Goal: Navigation & Orientation: Find specific page/section

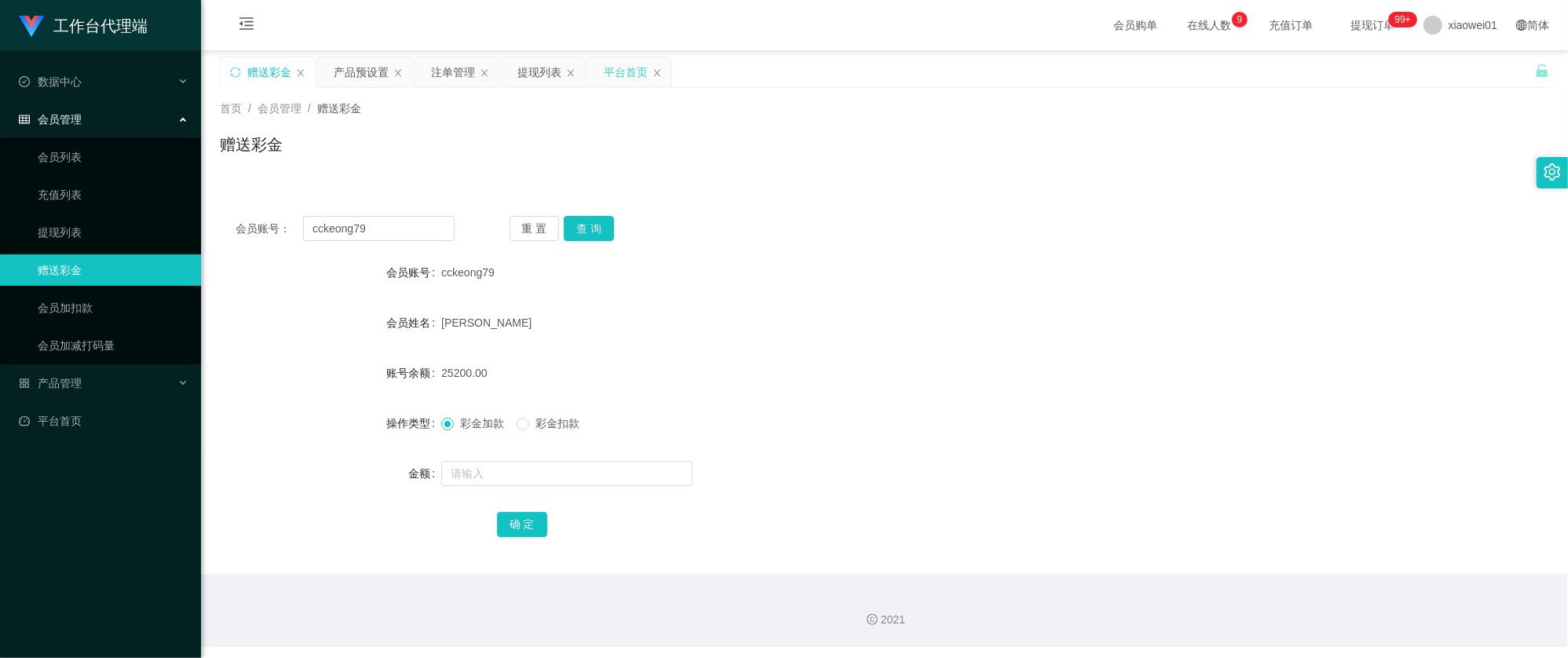
click at [617, 73] on div "平台首页" at bounding box center [626, 72] width 44 height 30
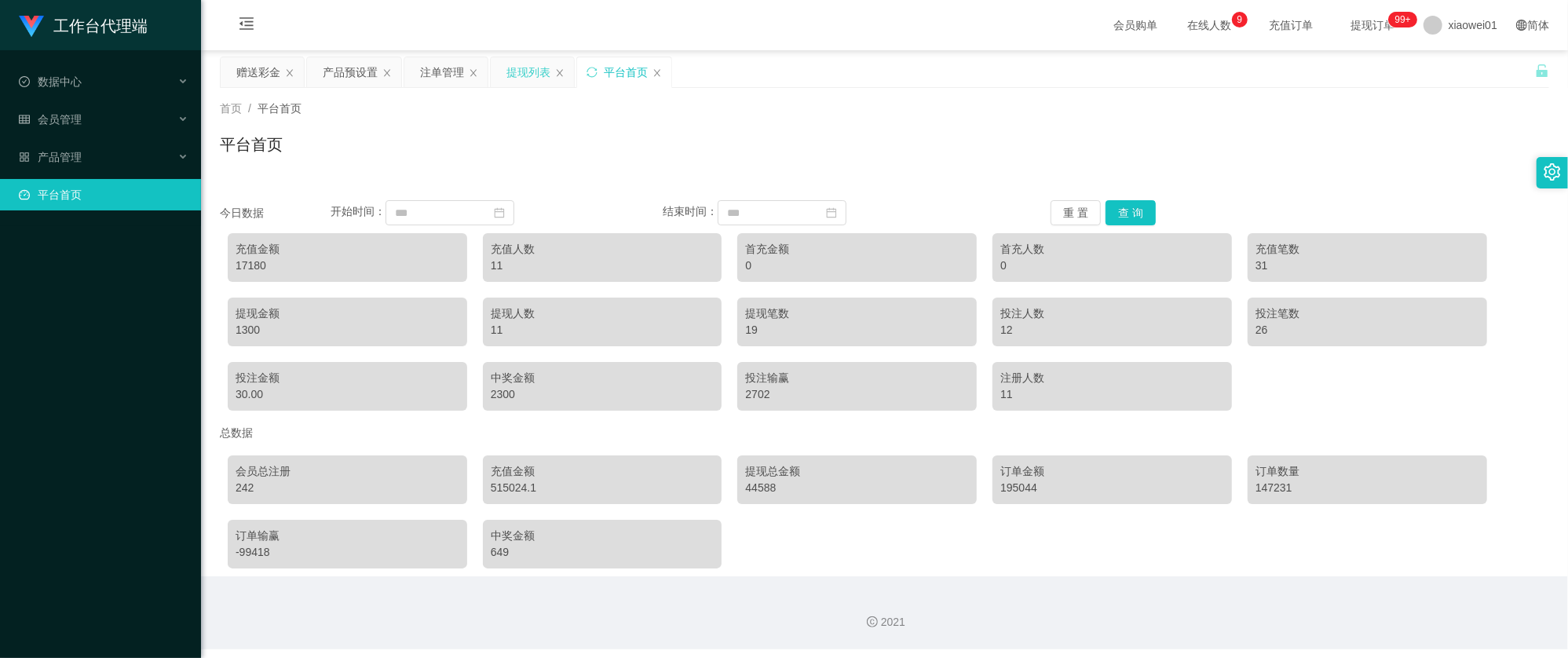
click at [521, 66] on div "提现列表" at bounding box center [528, 72] width 44 height 30
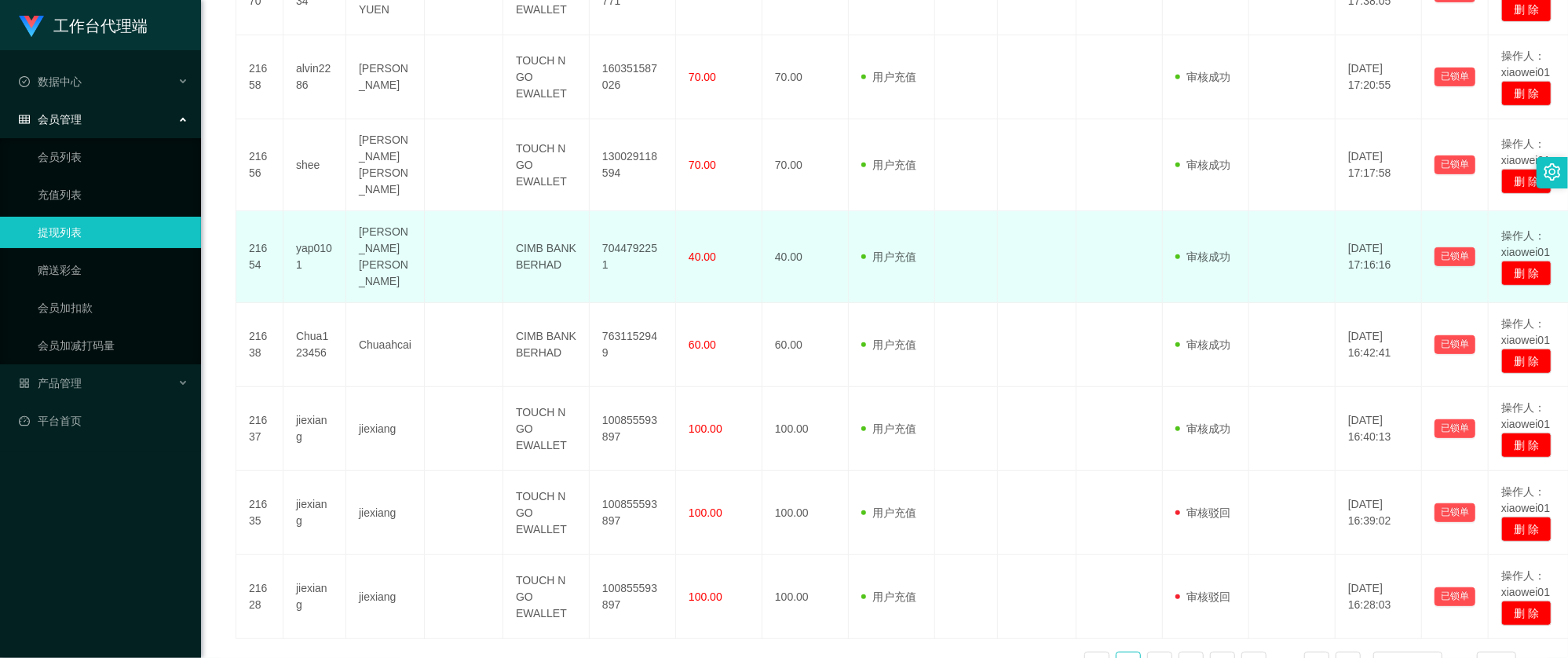
scroll to position [722, 0]
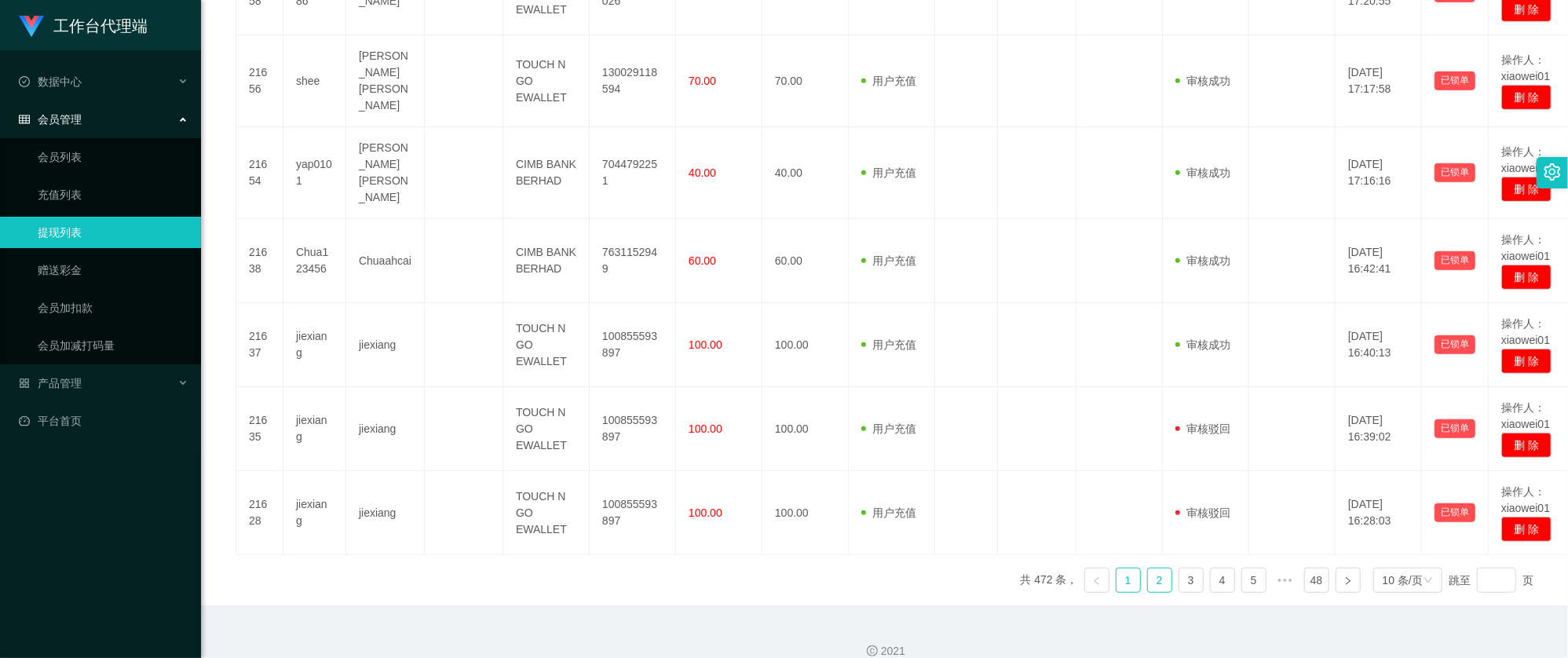
click at [1155, 568] on link "2" at bounding box center [1160, 580] width 24 height 24
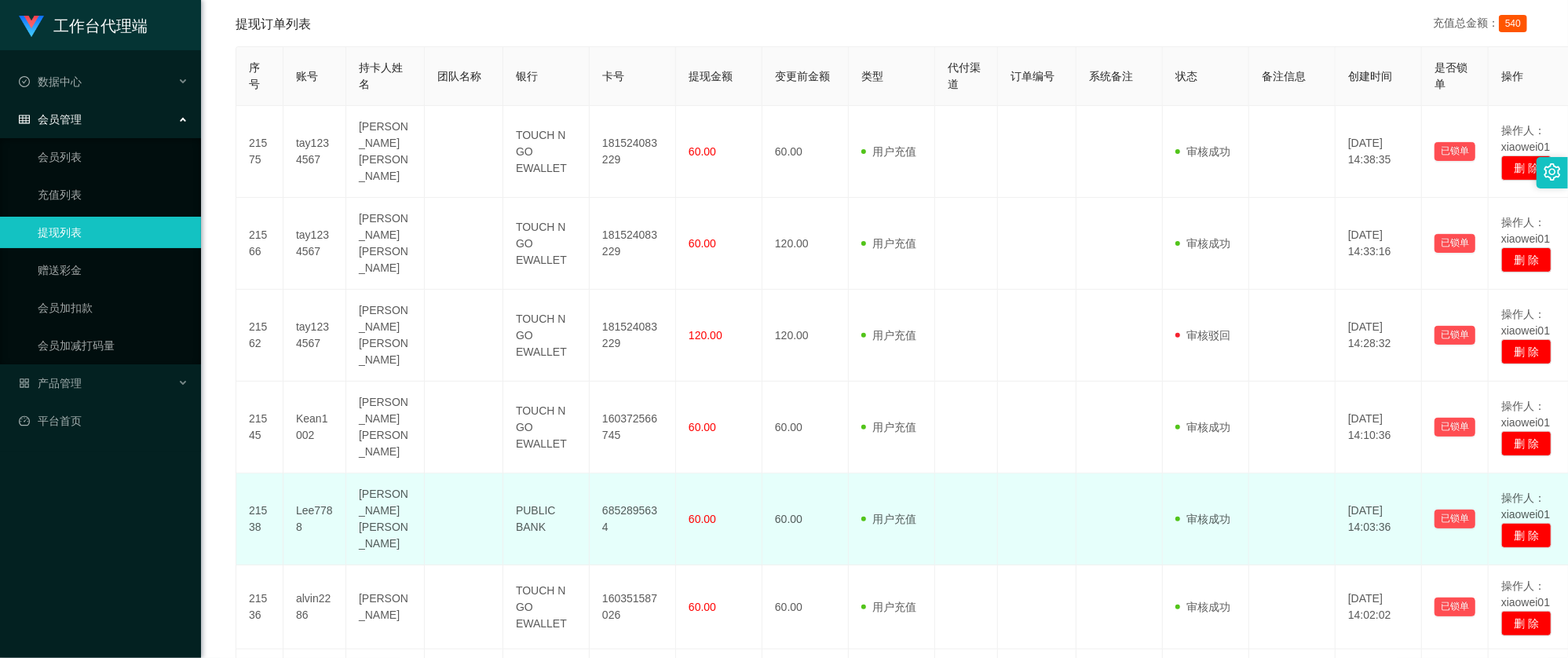
scroll to position [303, 0]
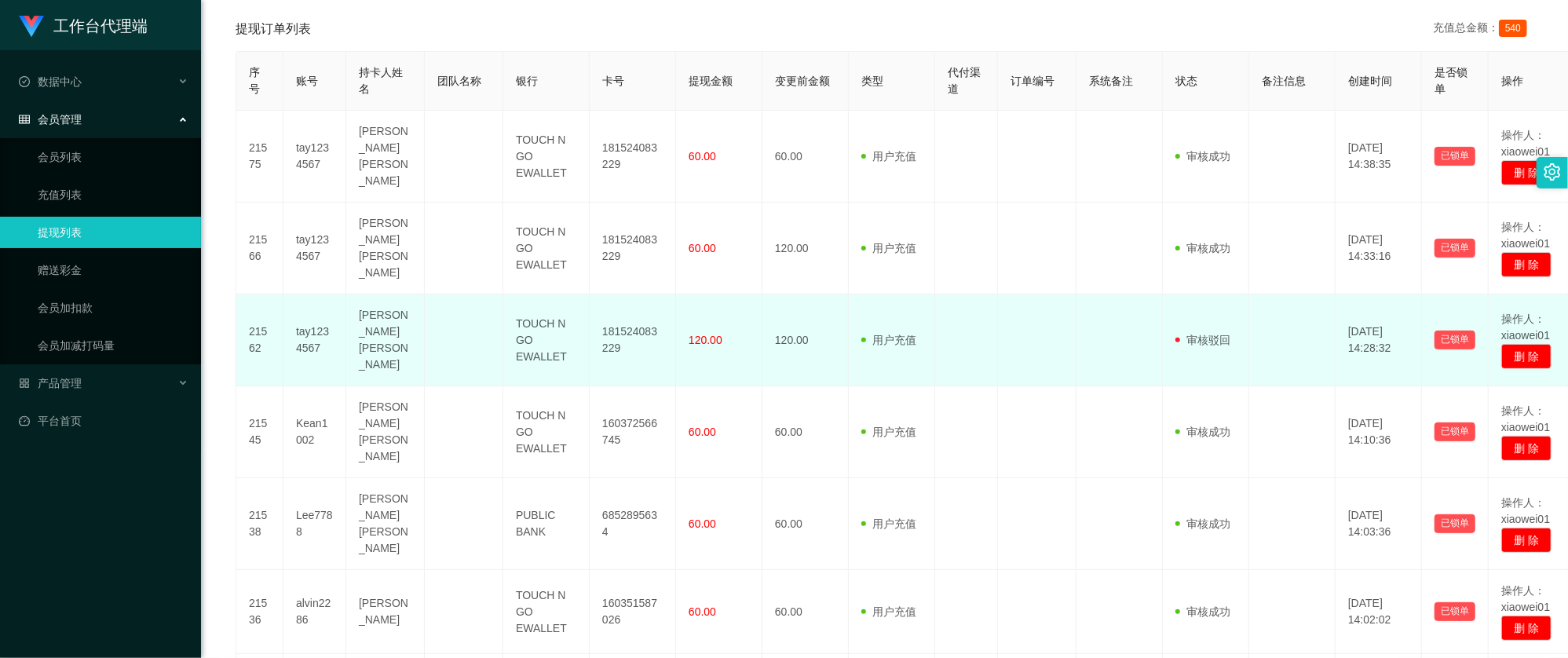
drag, startPoint x: 628, startPoint y: 315, endPoint x: 620, endPoint y: 319, distance: 8.9
click at [628, 315] on td "181524083229" at bounding box center [633, 340] width 87 height 92
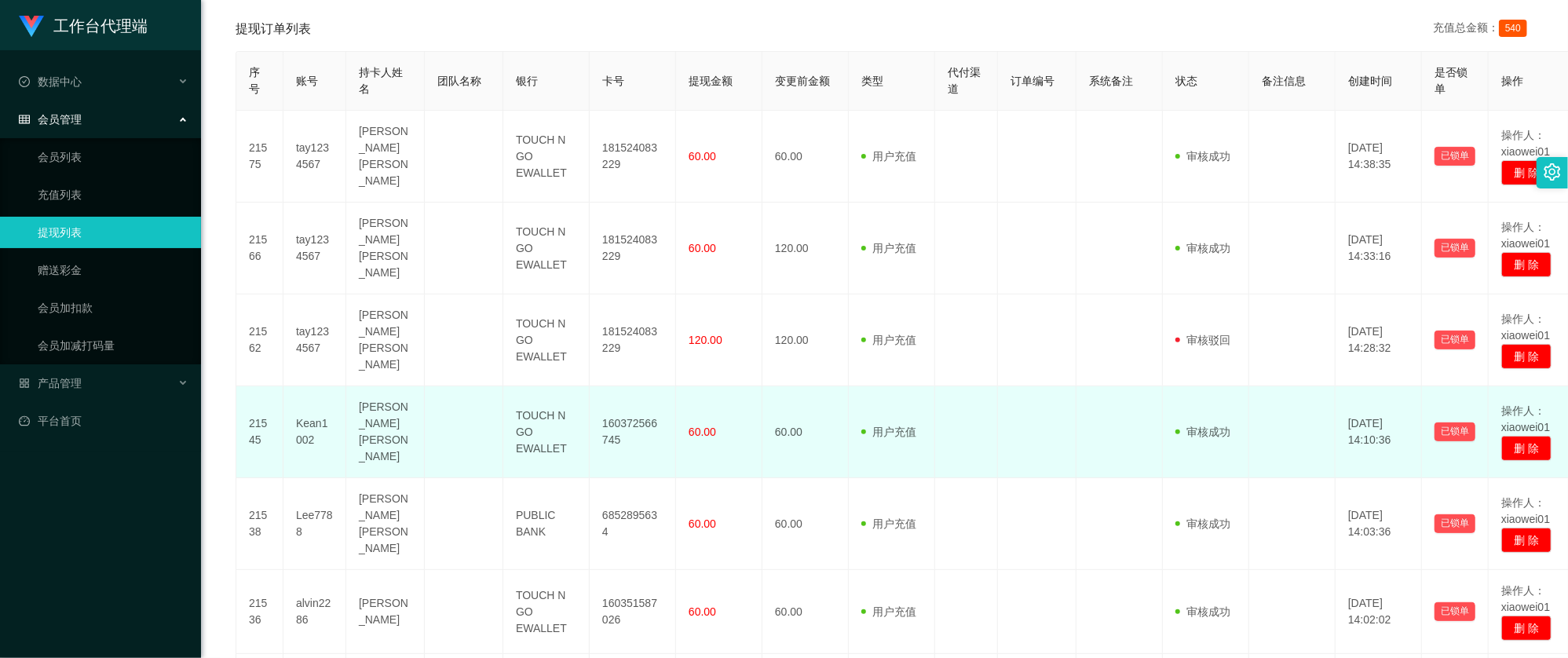
click at [584, 390] on td "TOUCH N GO EWALLET" at bounding box center [547, 432] width 87 height 92
click at [626, 390] on td "160372566745" at bounding box center [633, 432] width 87 height 92
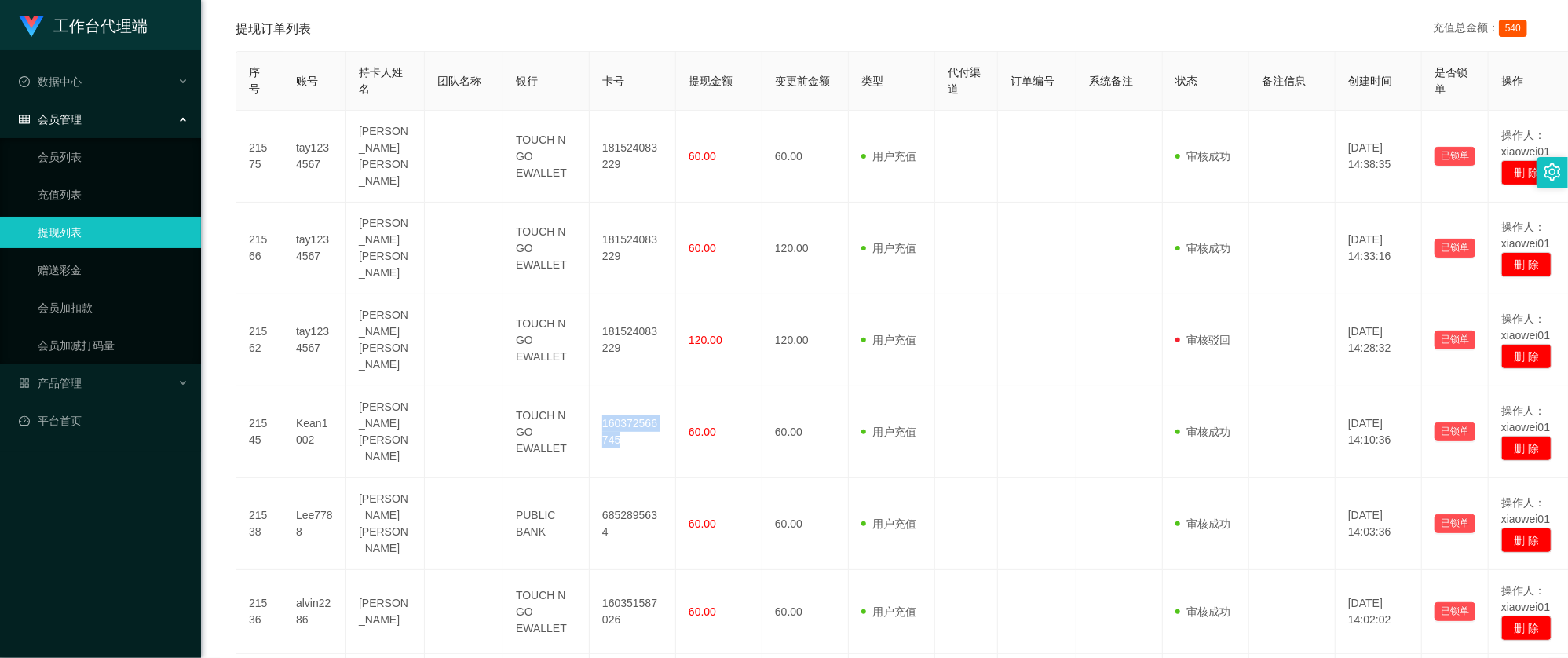
copy td "160372566745"
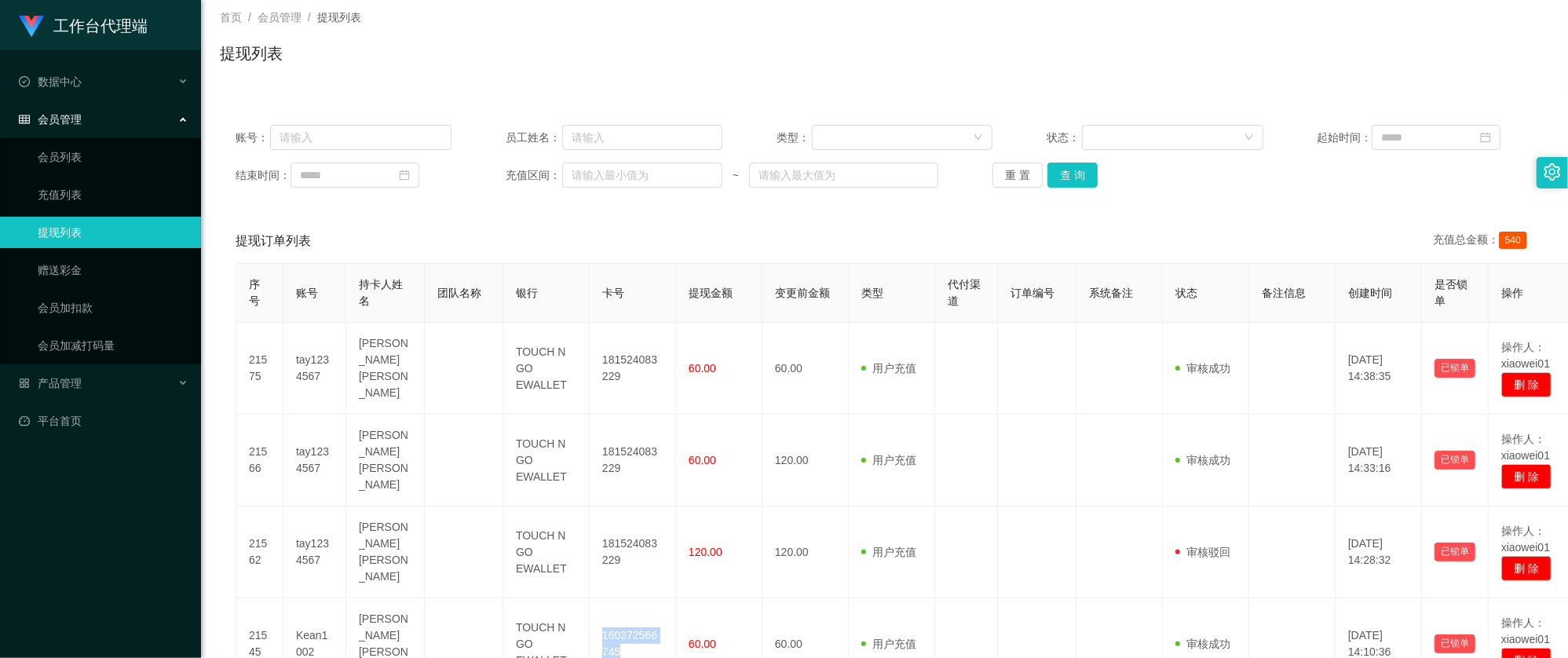
scroll to position [0, 0]
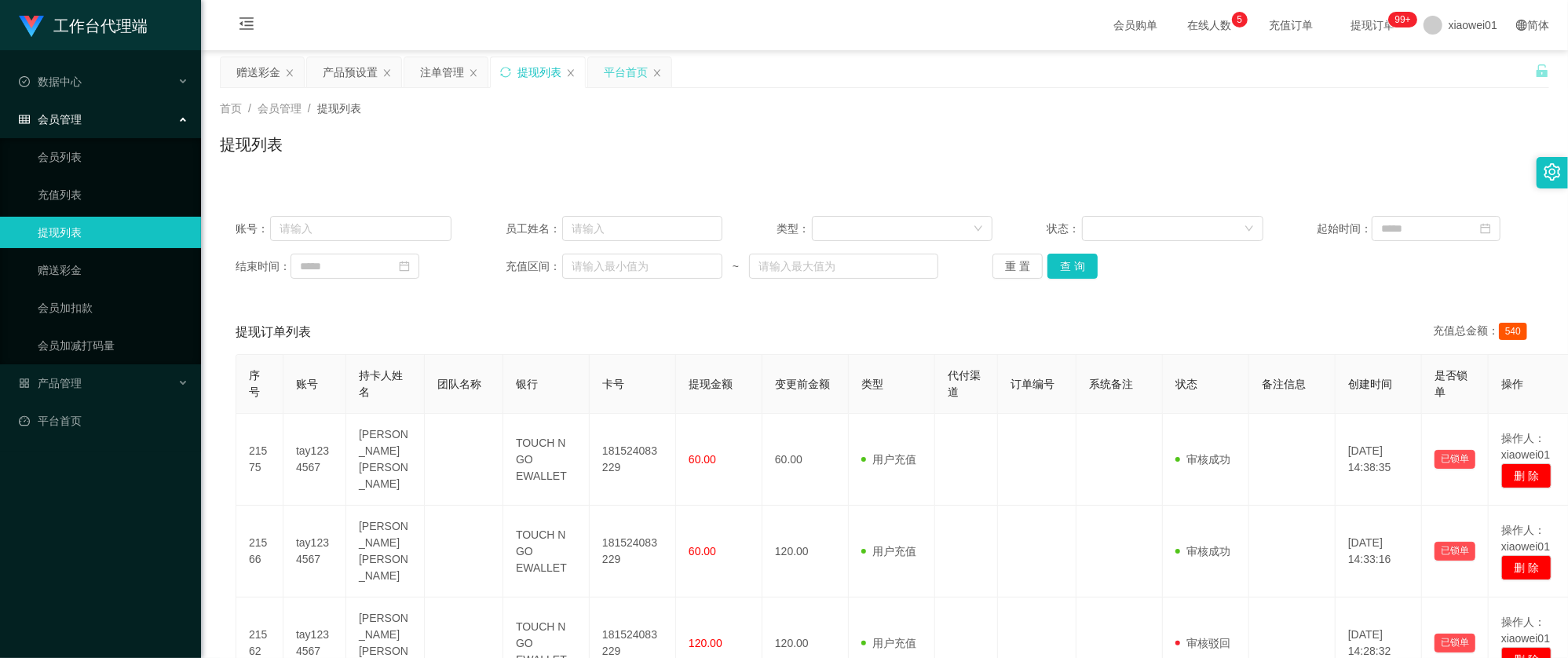
click at [628, 76] on div "平台首页" at bounding box center [626, 72] width 44 height 30
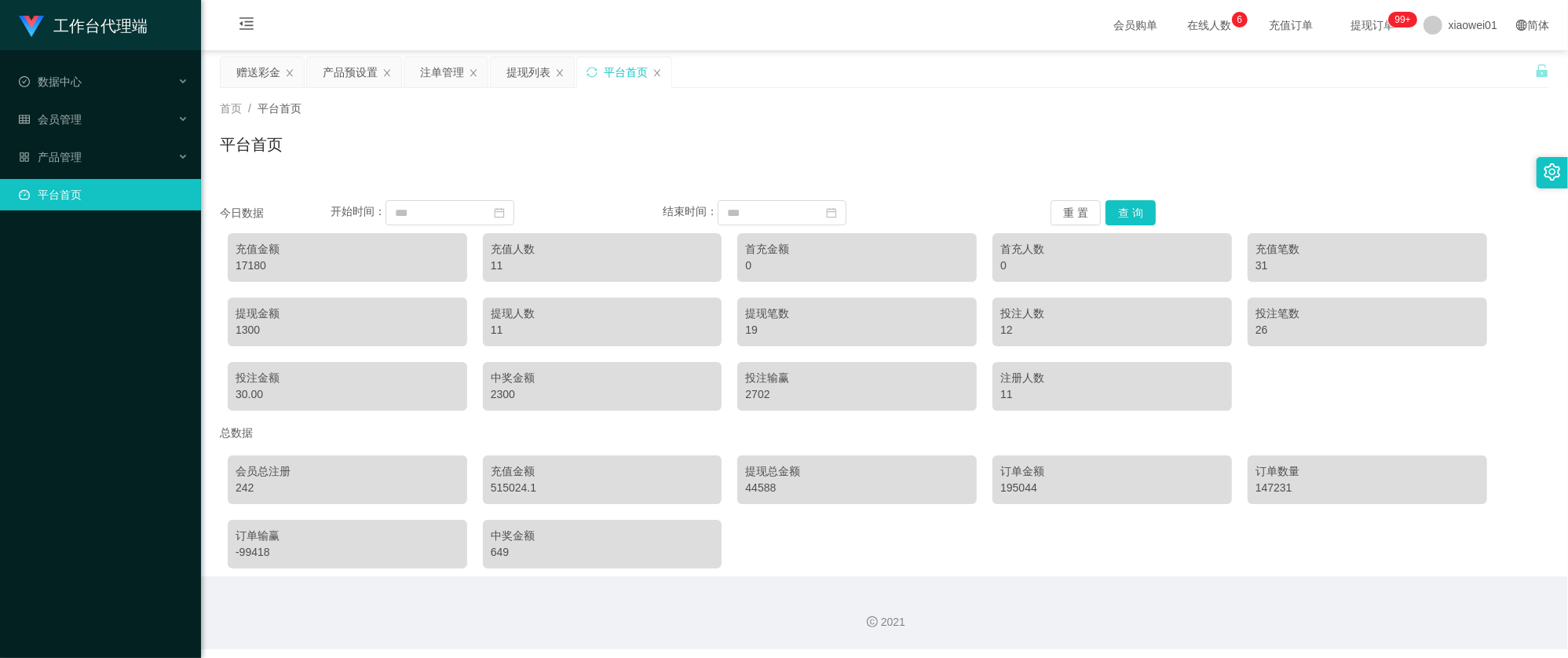
click at [253, 262] on div "17180" at bounding box center [347, 265] width 224 height 17
copy div "17180"
